Goal: Communication & Community: Ask a question

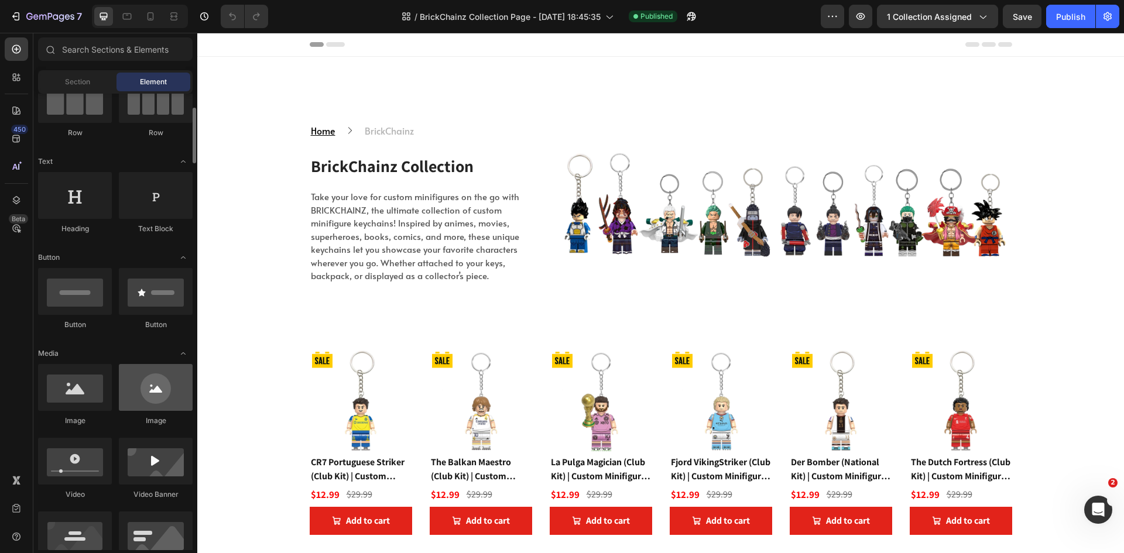
scroll to position [234, 0]
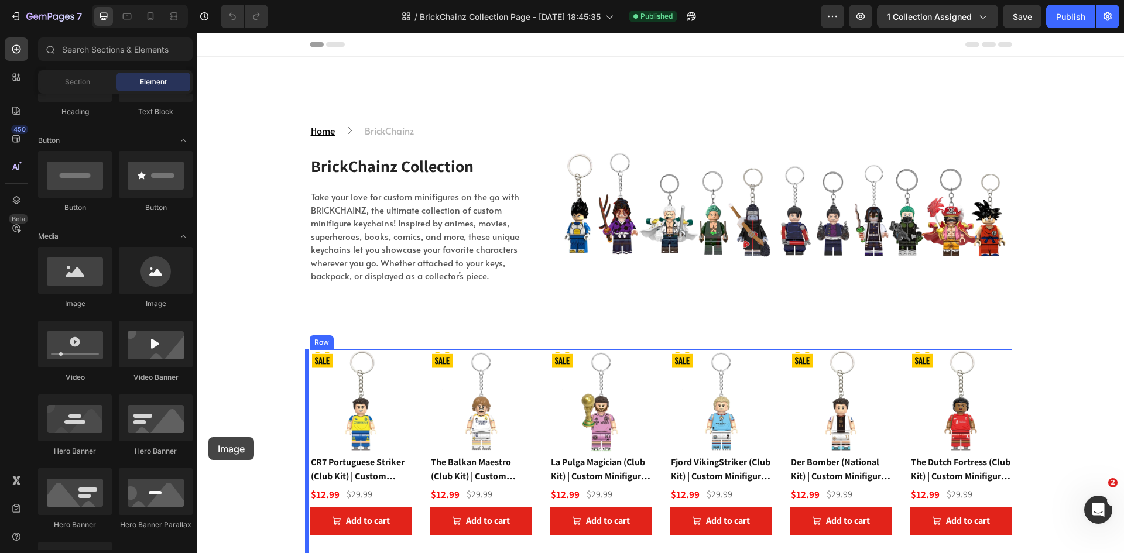
drag, startPoint x: 280, startPoint y: 325, endPoint x: 208, endPoint y: 437, distance: 133.3
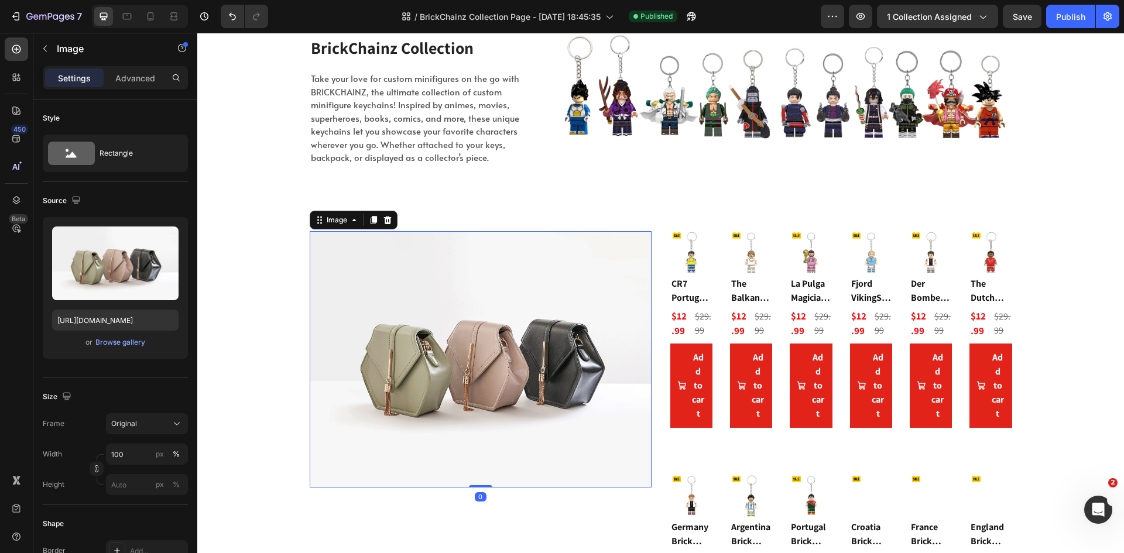
scroll to position [176, 0]
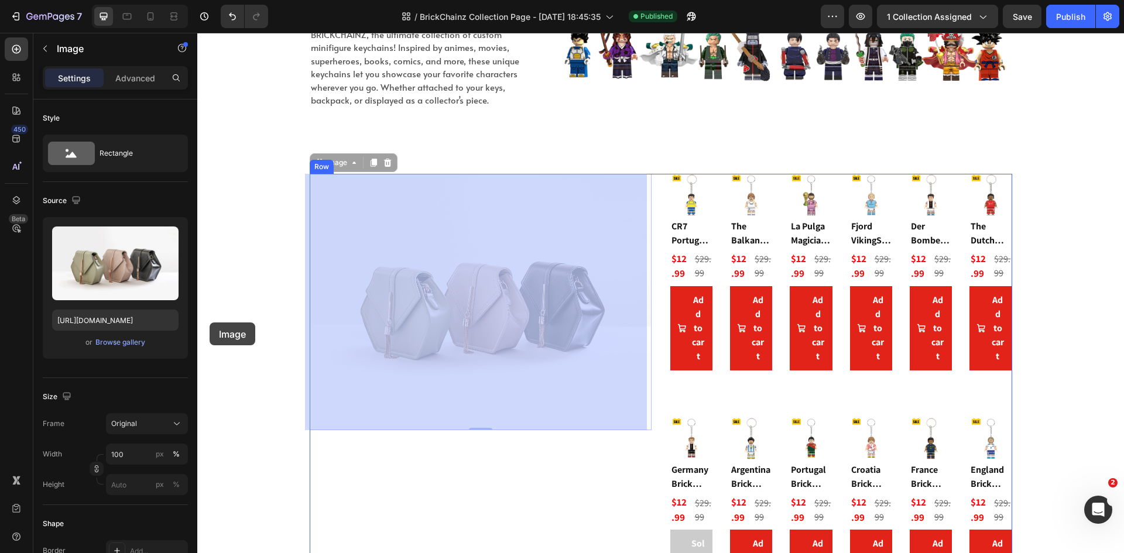
drag, startPoint x: 532, startPoint y: 324, endPoint x: 210, endPoint y: 323, distance: 322.6
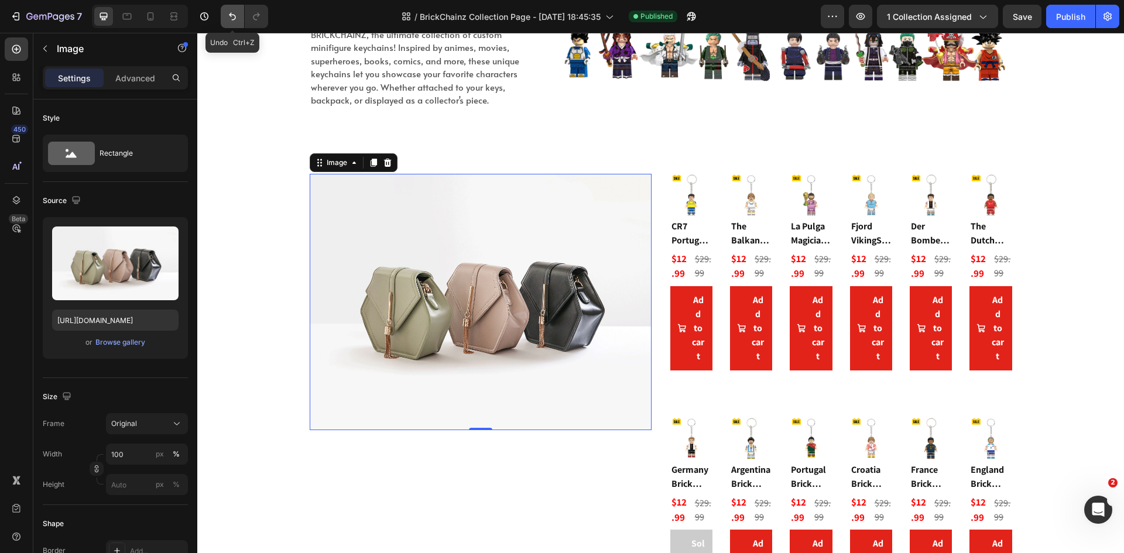
click at [238, 19] on icon "Undo/Redo" at bounding box center [233, 17] width 12 height 12
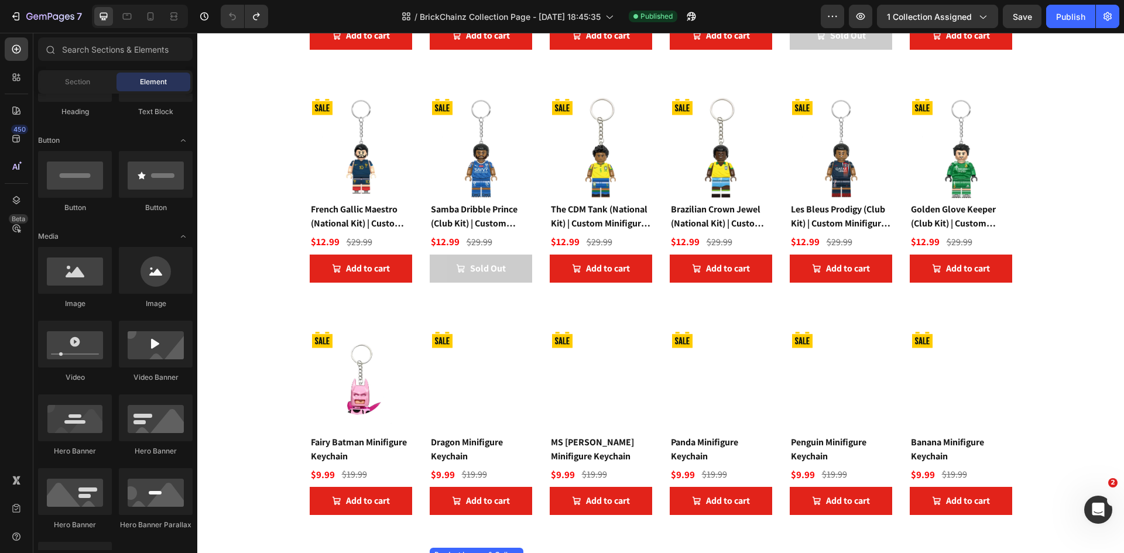
scroll to position [937, 0]
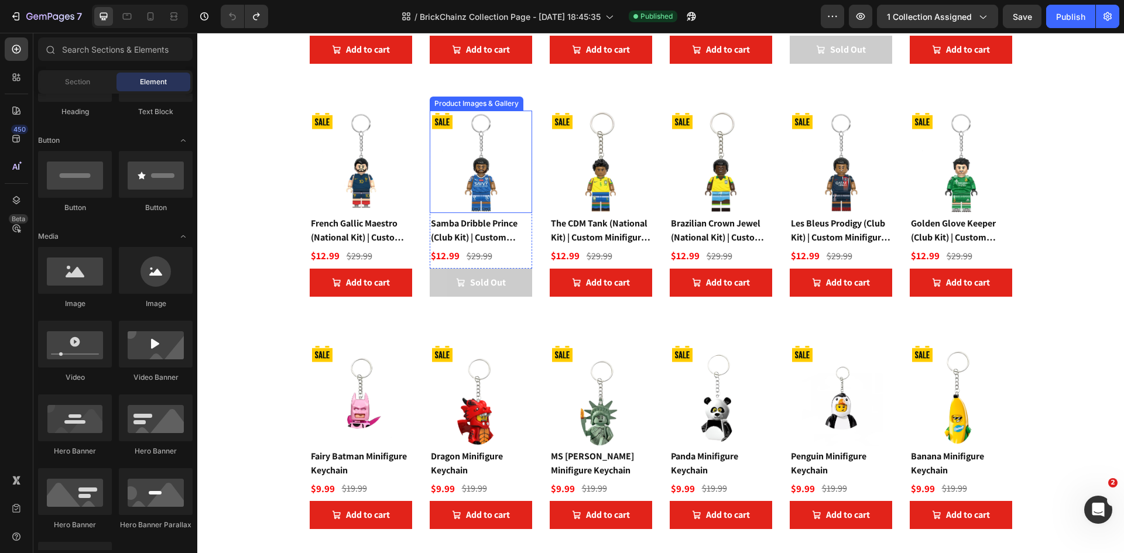
click at [497, 190] on img at bounding box center [481, 162] width 102 height 102
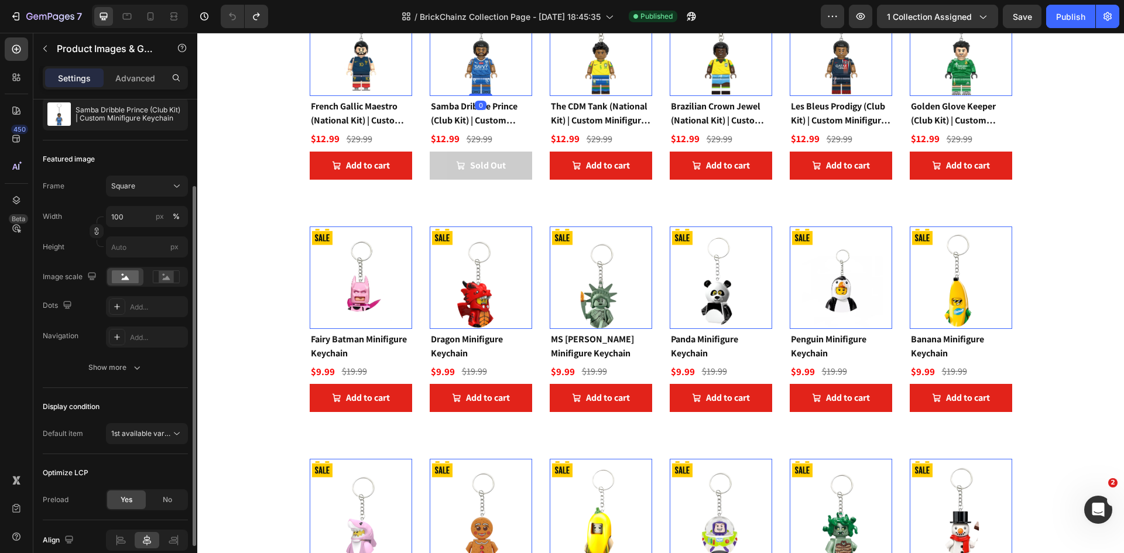
scroll to position [171, 0]
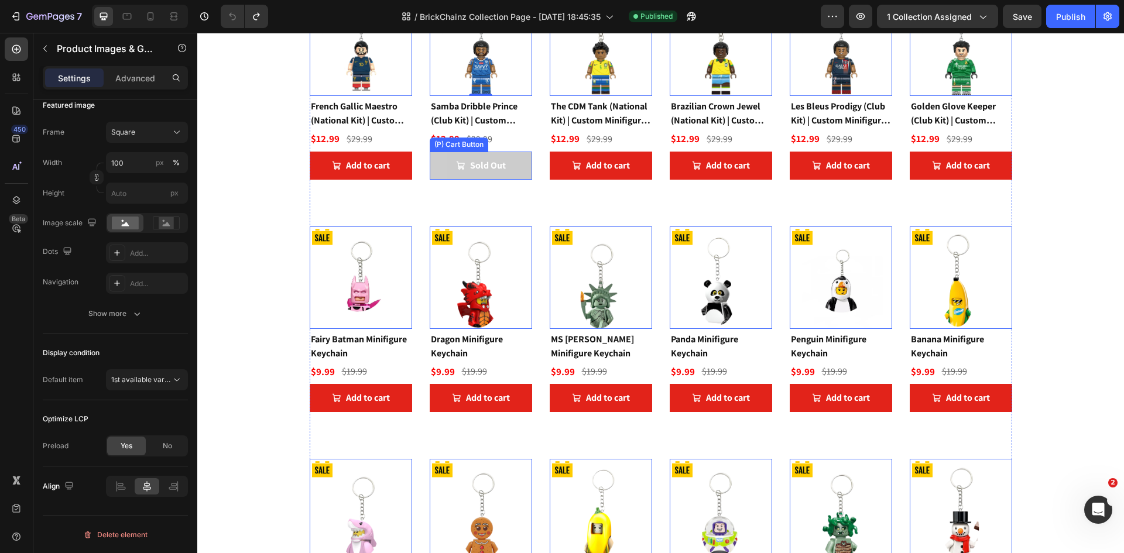
click at [456, 162] on icon "Sold Out" at bounding box center [460, 165] width 9 height 9
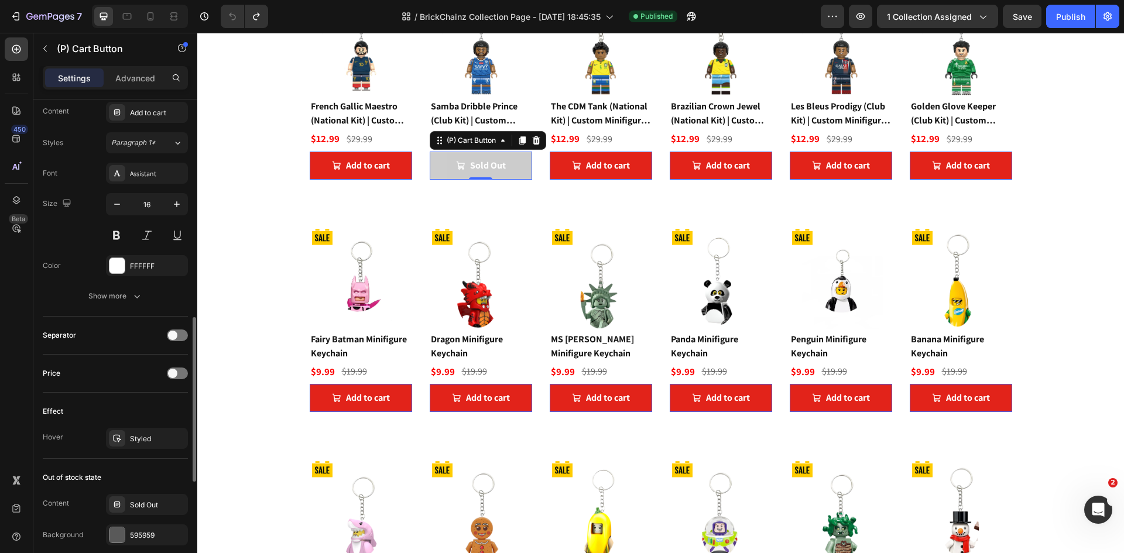
scroll to position [820, 0]
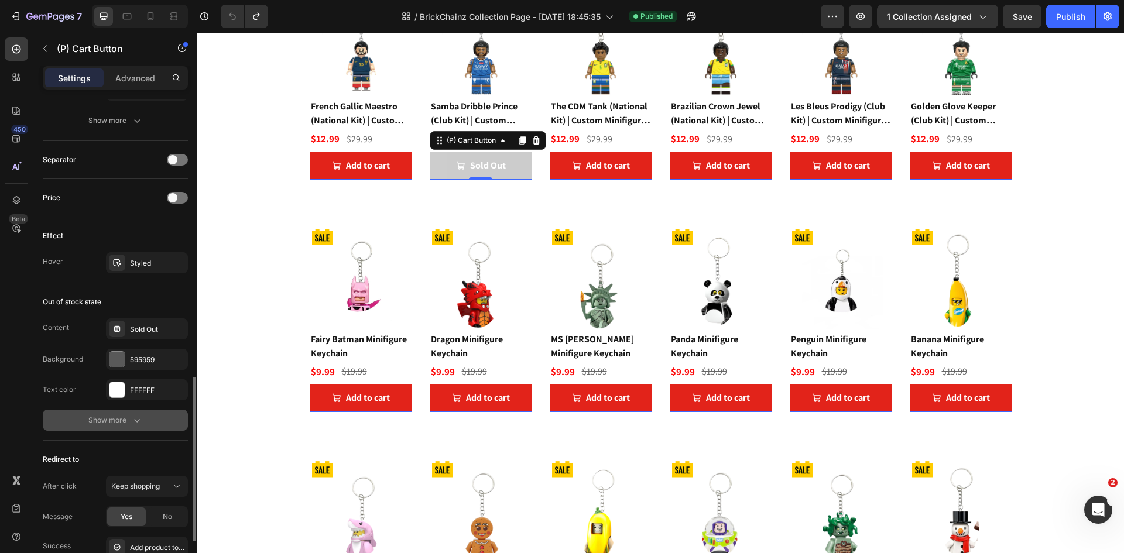
click at [108, 423] on div "Show more" at bounding box center [115, 420] width 54 height 12
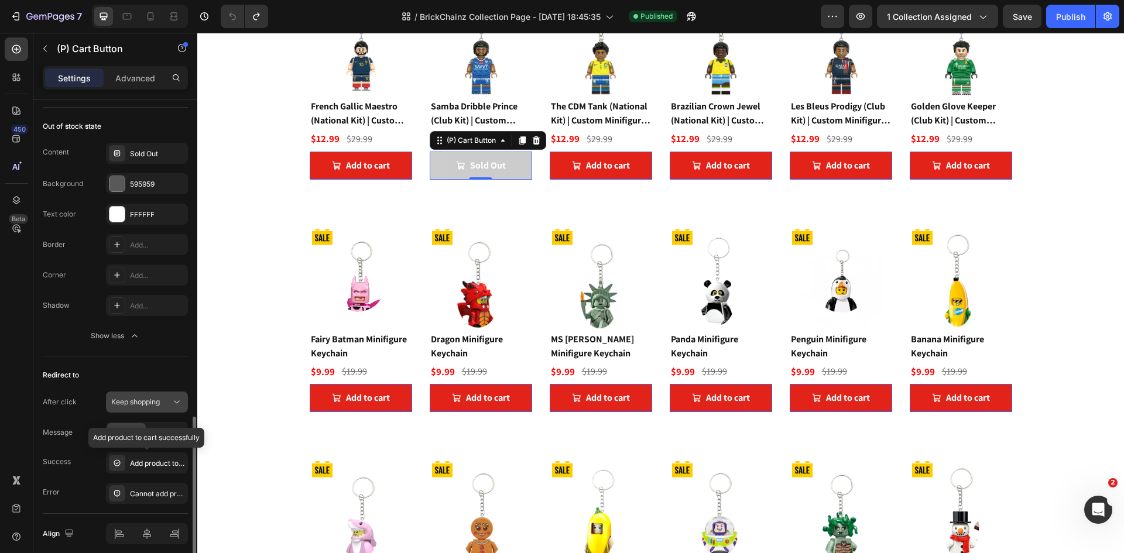
scroll to position [1043, 0]
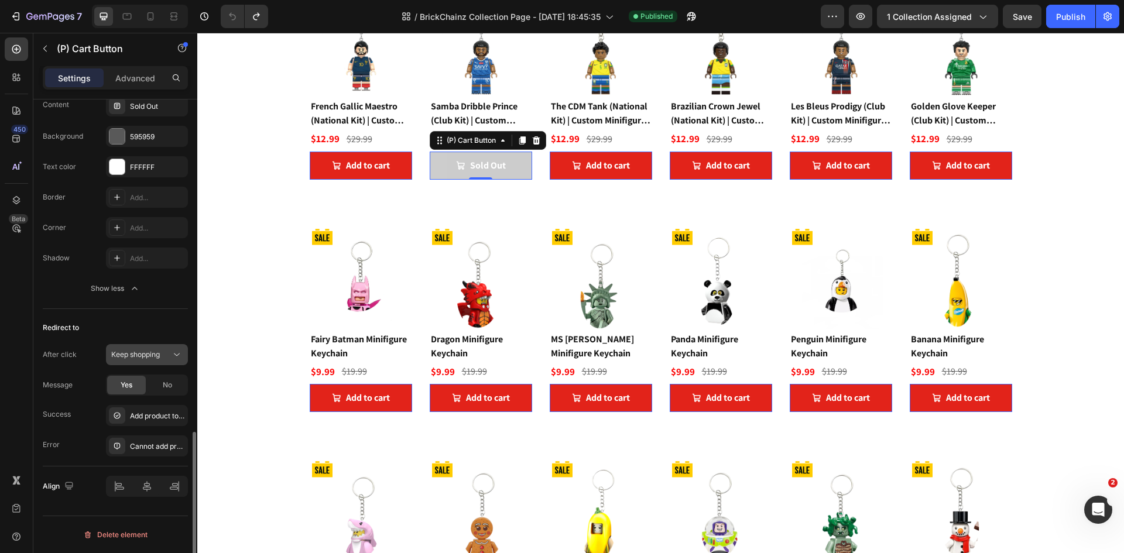
click at [159, 362] on button "Keep shopping" at bounding box center [147, 354] width 82 height 21
click at [156, 328] on div "Redirect to" at bounding box center [115, 327] width 145 height 19
click at [136, 286] on icon "button" at bounding box center [135, 289] width 12 height 12
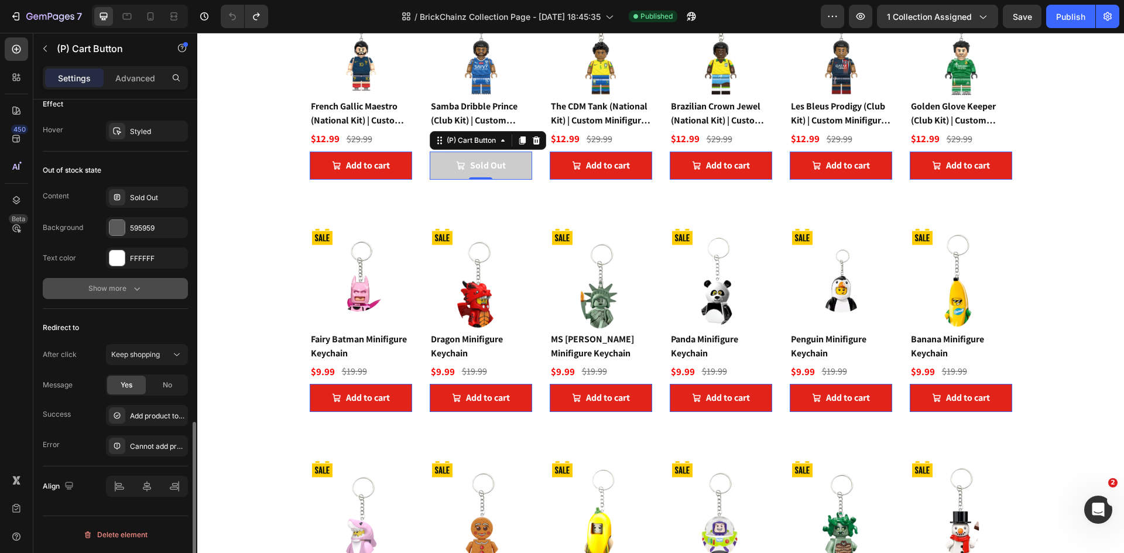
click at [136, 286] on icon "button" at bounding box center [137, 289] width 12 height 12
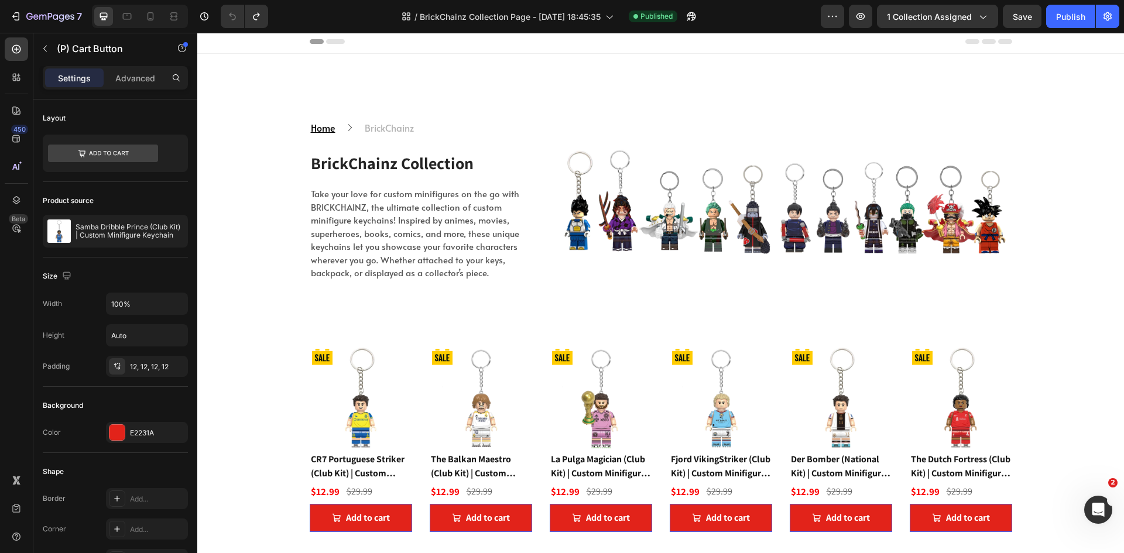
scroll to position [0, 0]
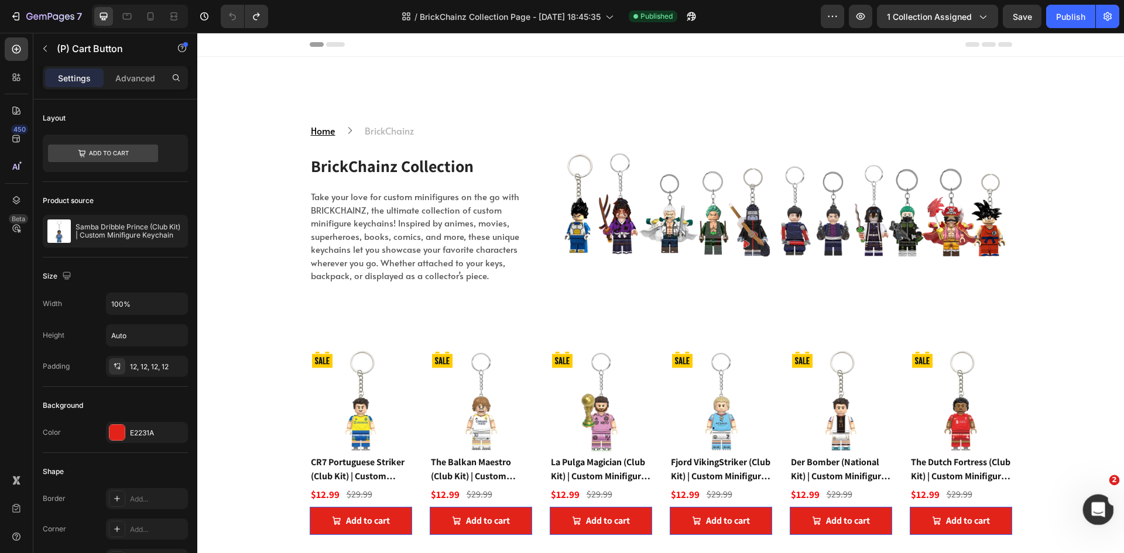
drag, startPoint x: 1094, startPoint y: 496, endPoint x: 1099, endPoint y: 509, distance: 13.9
click at [1097, 505] on div "Open Intercom Messenger" at bounding box center [1096, 508] width 39 height 39
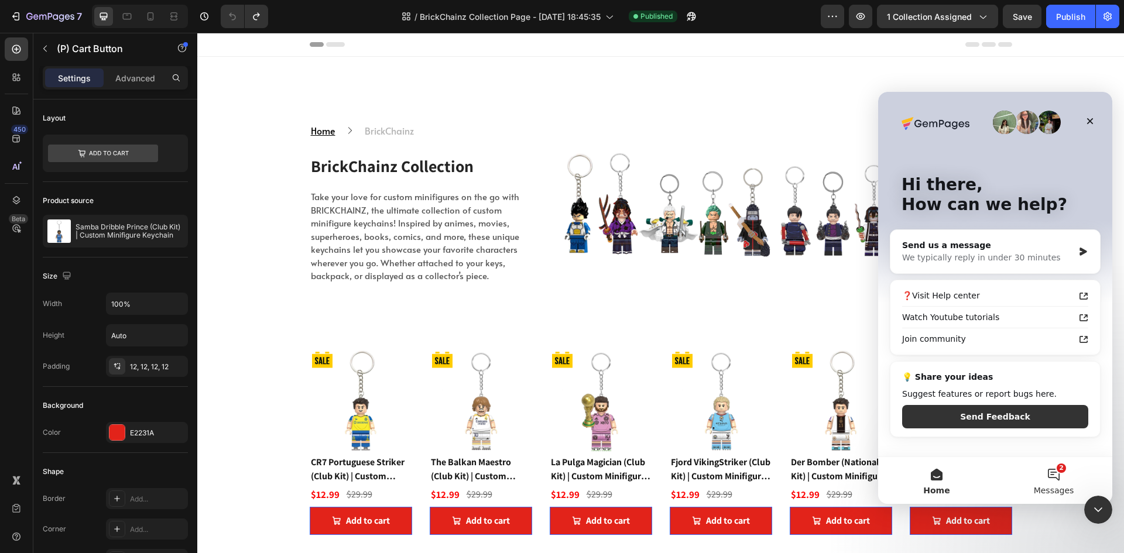
click at [1061, 484] on button "2 Messages" at bounding box center [1053, 480] width 117 height 47
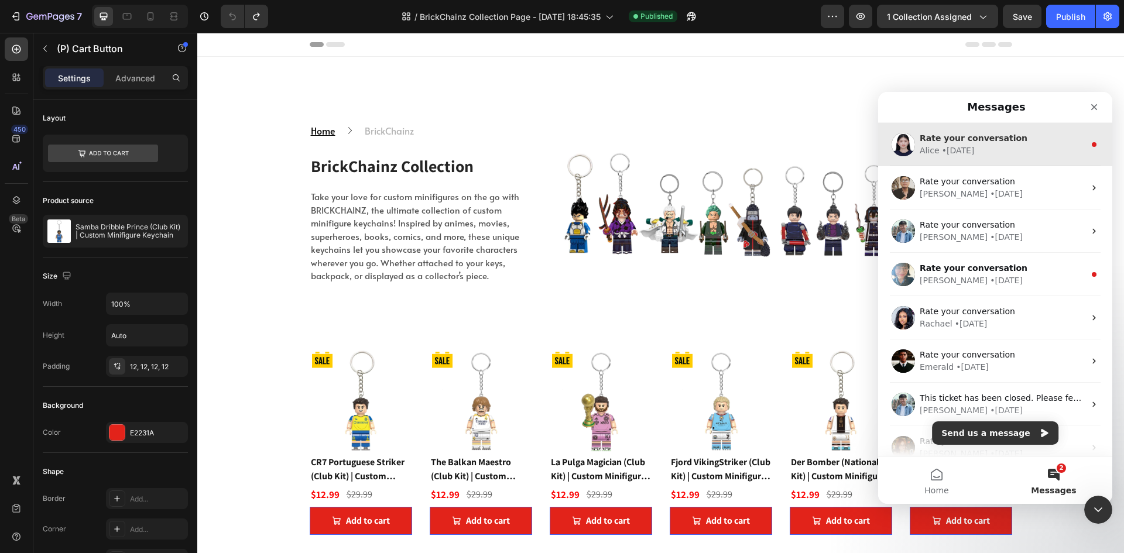
click at [965, 163] on div "Rate your conversation [PERSON_NAME] • [DATE]" at bounding box center [995, 144] width 234 height 43
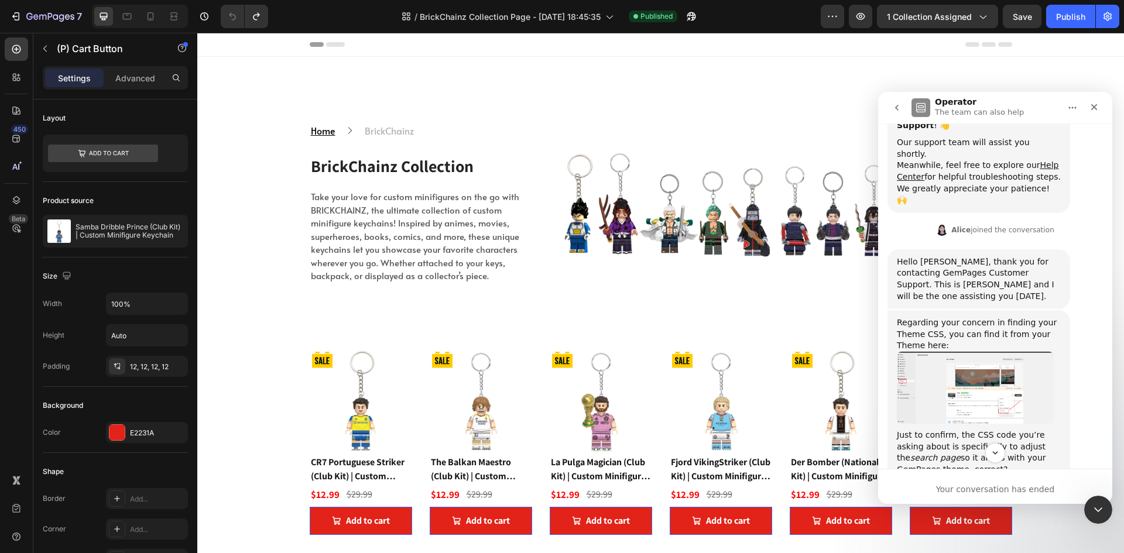
scroll to position [236, 0]
click at [1012, 362] on img "Alice says…" at bounding box center [975, 387] width 157 height 72
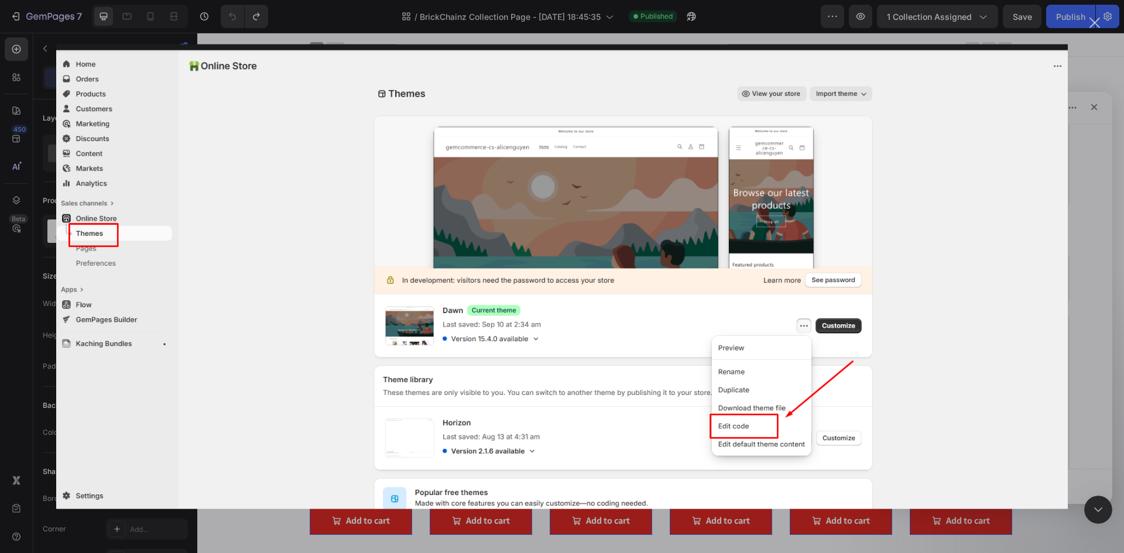
click at [1013, 361] on img "Close" at bounding box center [562, 276] width 1012 height 465
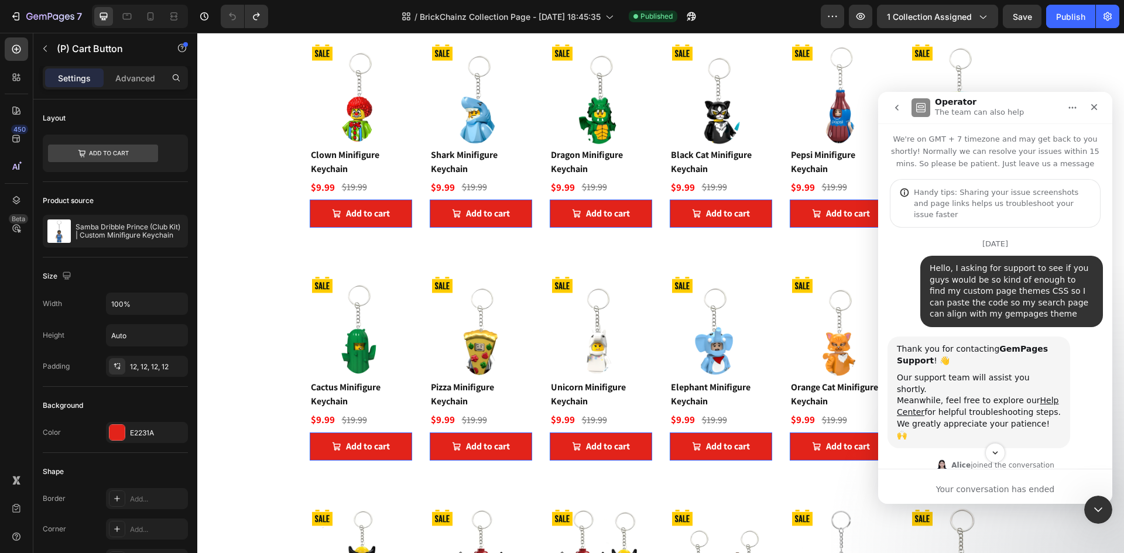
click at [970, 263] on div "Hello, I asking for support to see if you guys would be so kind of enough to fi…" at bounding box center [1012, 291] width 164 height 57
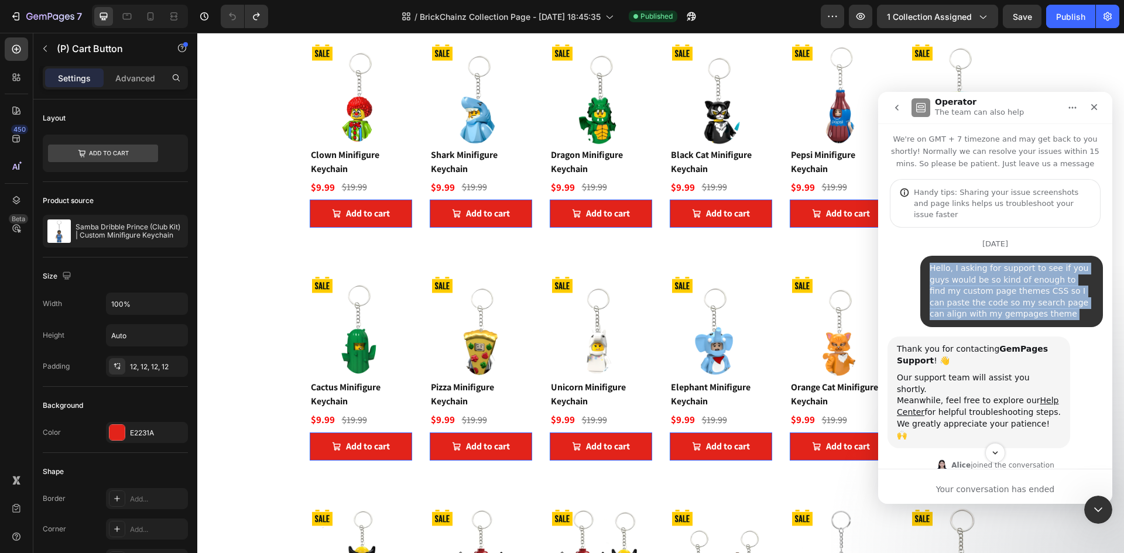
click at [970, 263] on div "Hello, I asking for support to see if you guys would be so kind of enough to fi…" at bounding box center [1012, 291] width 164 height 57
copy div "Hello, I asking for support to see if you guys would be so kind of enough to fi…"
click at [897, 102] on button "go back" at bounding box center [897, 108] width 22 height 22
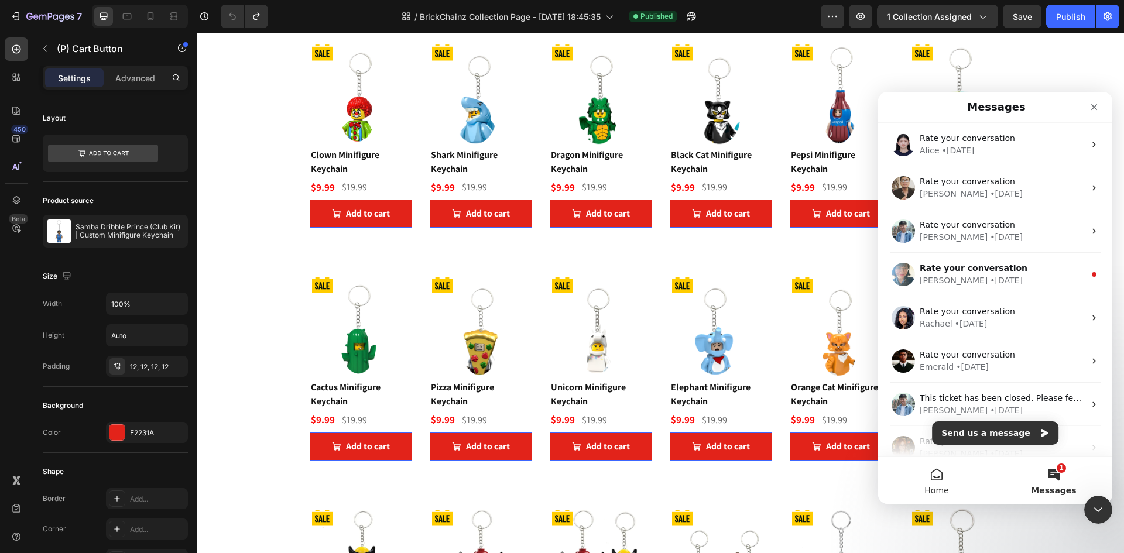
click at [941, 474] on button "Home" at bounding box center [936, 480] width 117 height 47
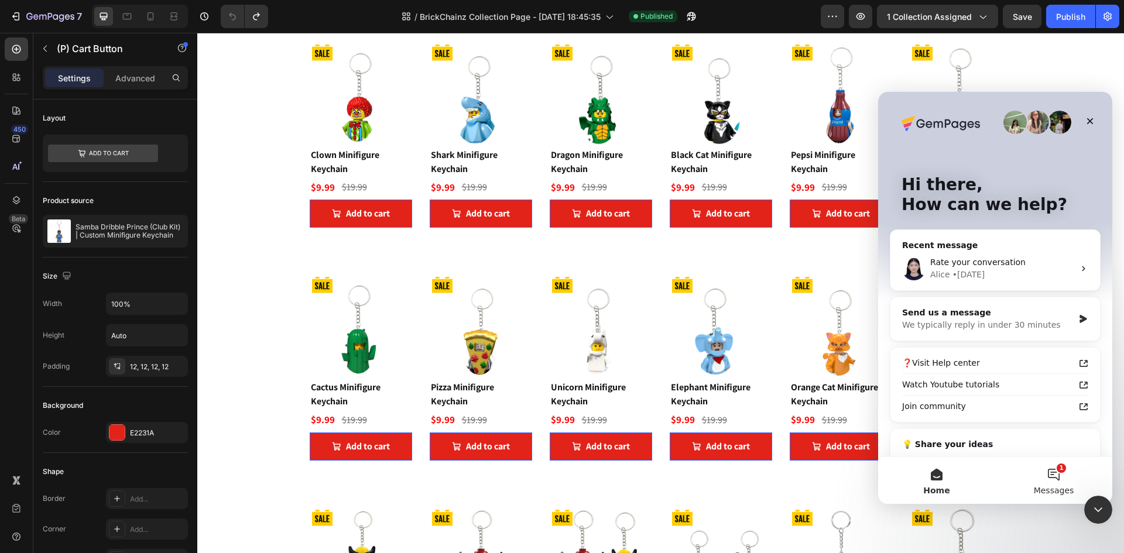
drag, startPoint x: 1032, startPoint y: 461, endPoint x: 1043, endPoint y: 472, distance: 15.8
click at [1041, 471] on button "1 Messages" at bounding box center [1053, 480] width 117 height 47
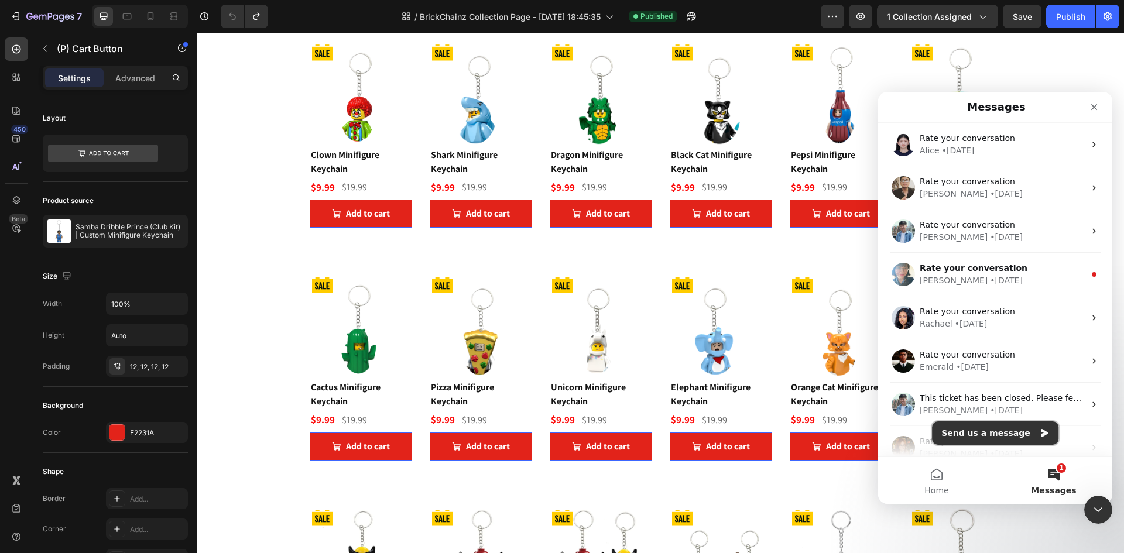
click at [1020, 438] on button "Send us a message" at bounding box center [995, 433] width 126 height 23
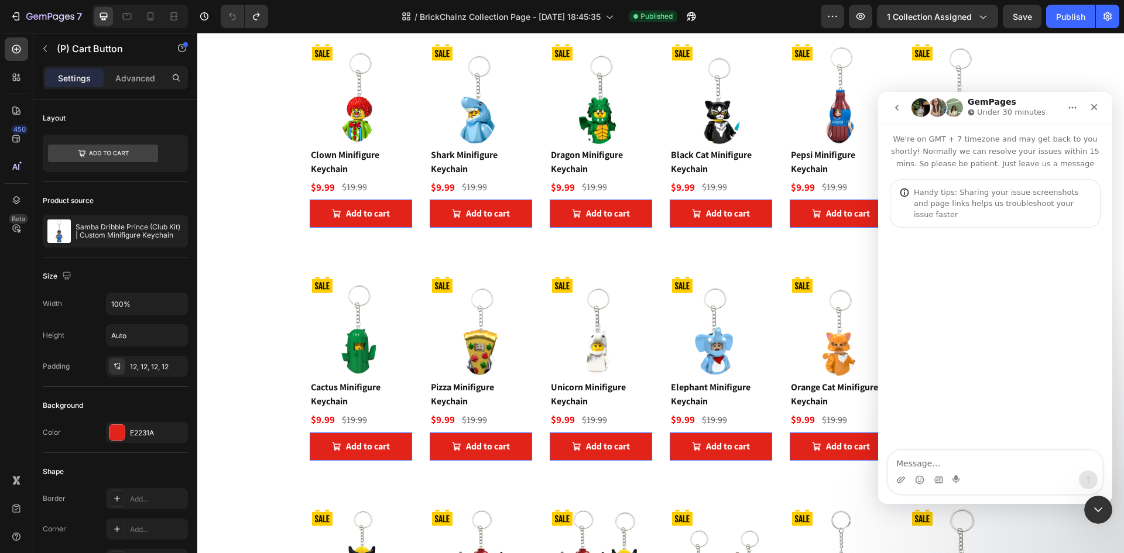
click at [971, 457] on textarea "Message…" at bounding box center [995, 461] width 214 height 20
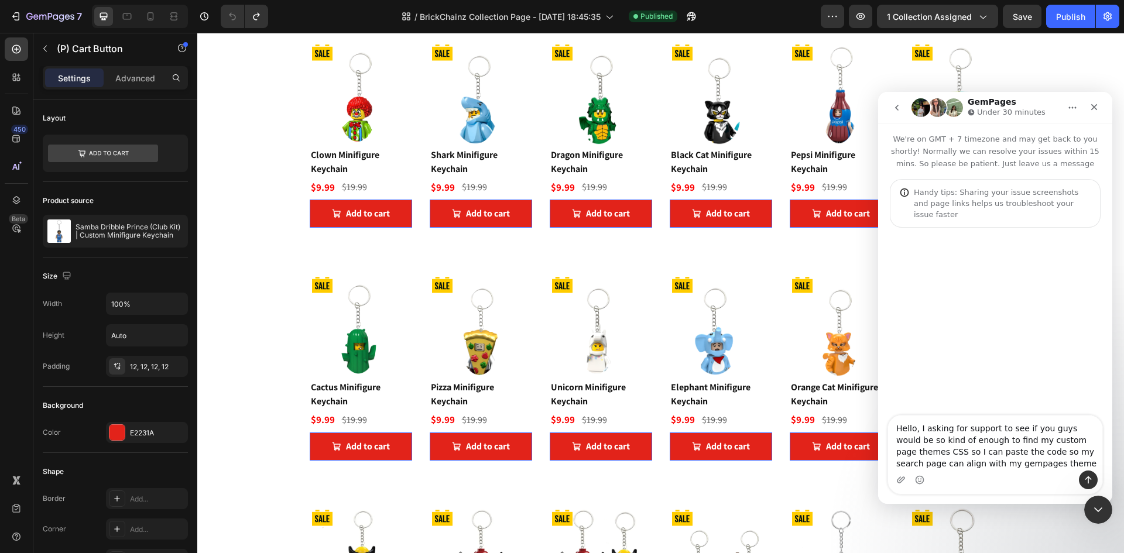
type textarea "Hello, I asking for support to see if you guys would be so kind of enough to fi…"
click at [1092, 480] on icon "Send a message…" at bounding box center [1088, 479] width 9 height 9
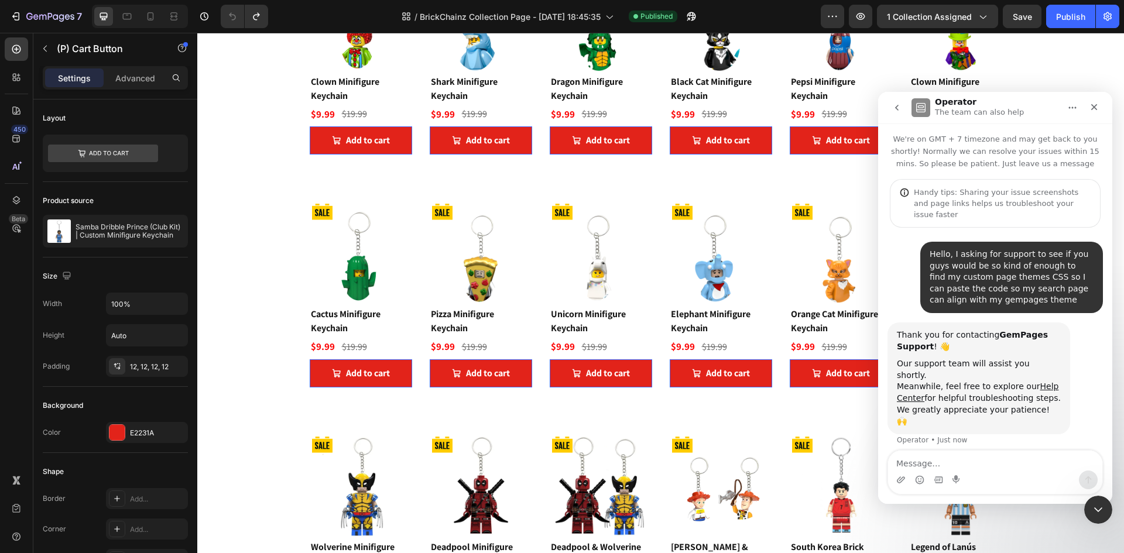
scroll to position [2752, 0]
